Goal: Task Accomplishment & Management: Use online tool/utility

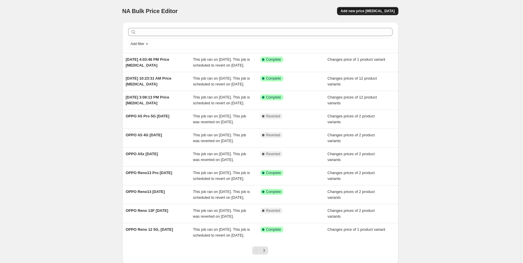
click at [373, 12] on span "Add new price [MEDICAL_DATA]" at bounding box center [367, 11] width 54 height 5
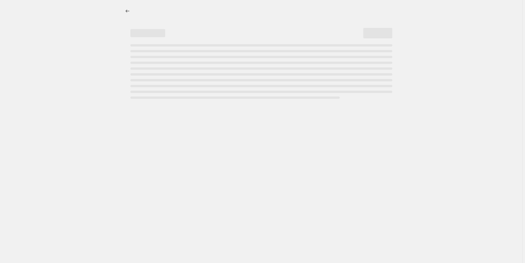
select select "percentage"
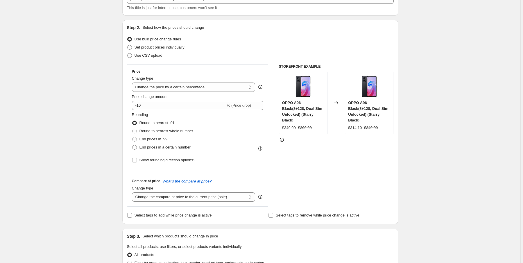
scroll to position [46, 0]
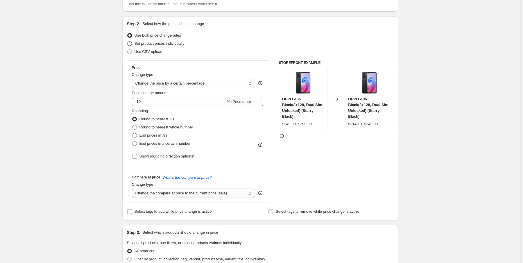
click at [152, 44] on span "Set product prices individually" at bounding box center [159, 43] width 50 height 4
click at [127, 42] on input "Set product prices individually" at bounding box center [127, 41] width 0 height 0
radio input "true"
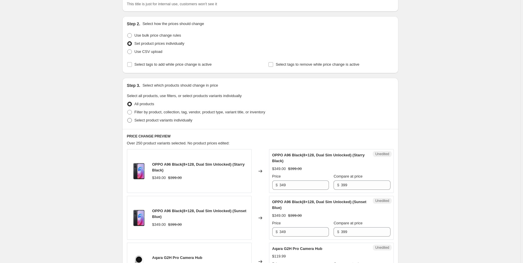
click at [169, 122] on span "Select product variants individually" at bounding box center [163, 120] width 58 height 4
click at [127, 118] on input "Select product variants individually" at bounding box center [127, 118] width 0 height 0
radio input "true"
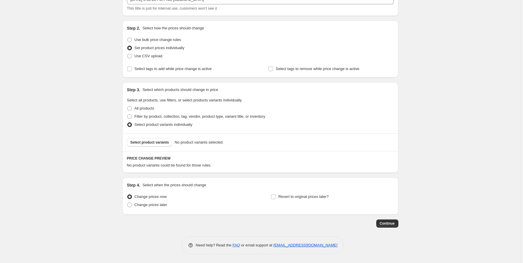
scroll to position [42, 0]
click at [153, 142] on span "Select product variants" at bounding box center [149, 143] width 39 height 5
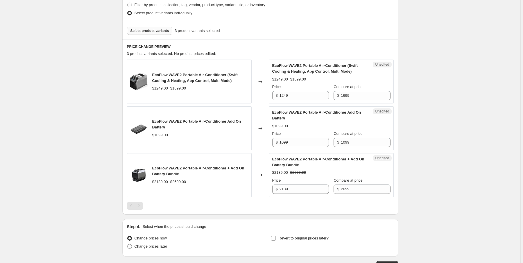
scroll to position [158, 0]
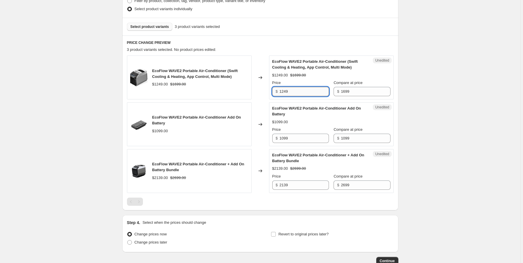
click at [296, 90] on input "1249" at bounding box center [303, 91] width 49 height 9
type input "1"
type input "1199"
click at [292, 136] on input "1099" at bounding box center [303, 138] width 49 height 9
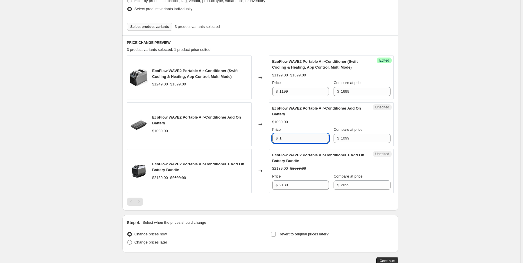
type input "1099"
click at [295, 183] on input "2139" at bounding box center [303, 184] width 49 height 9
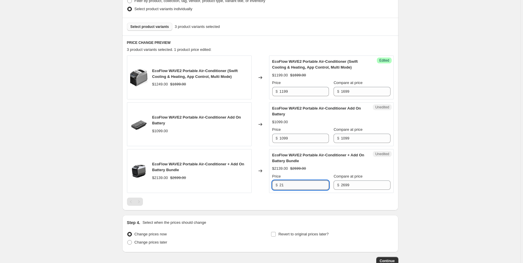
type input "2"
type input "1999"
click at [263, 204] on div "PRICE CHANGE PREVIEW 3 product variants selected. 2 product prices edited: EcoF…" at bounding box center [260, 122] width 276 height 175
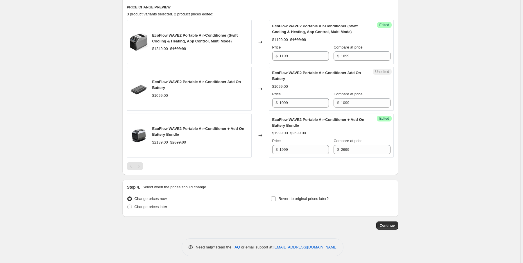
scroll to position [194, 0]
click at [275, 196] on input "Revert to original prices later?" at bounding box center [273, 198] width 5 height 5
checkbox input "true"
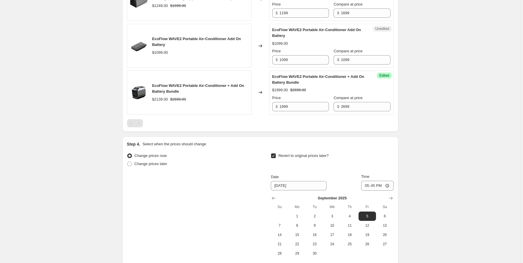
scroll to position [240, 0]
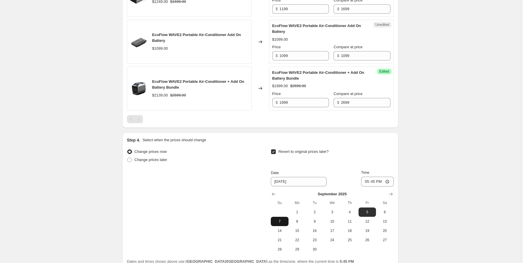
click at [281, 219] on span "7" at bounding box center [279, 221] width 13 height 5
type input "[DATE]"
click at [368, 180] on input "17:45" at bounding box center [377, 182] width 33 height 10
type input "23:45"
click at [383, 153] on div "Revert to original prices later?" at bounding box center [332, 156] width 123 height 17
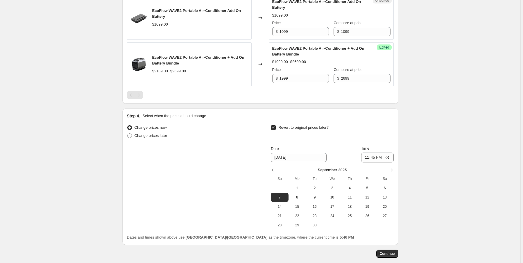
scroll to position [293, 0]
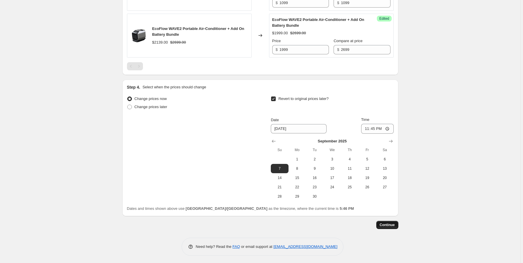
click at [390, 224] on span "Continue" at bounding box center [387, 224] width 15 height 5
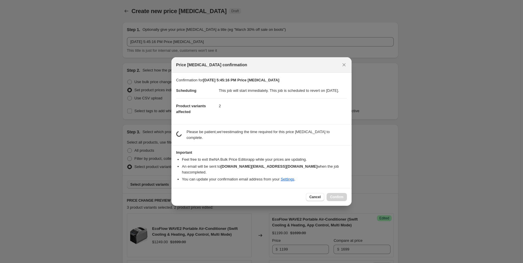
scroll to position [0, 0]
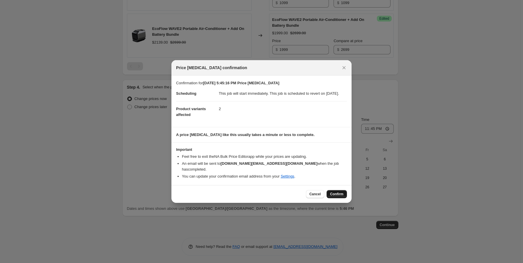
click at [338, 193] on span "Confirm" at bounding box center [336, 194] width 13 height 5
